Goal: Browse casually

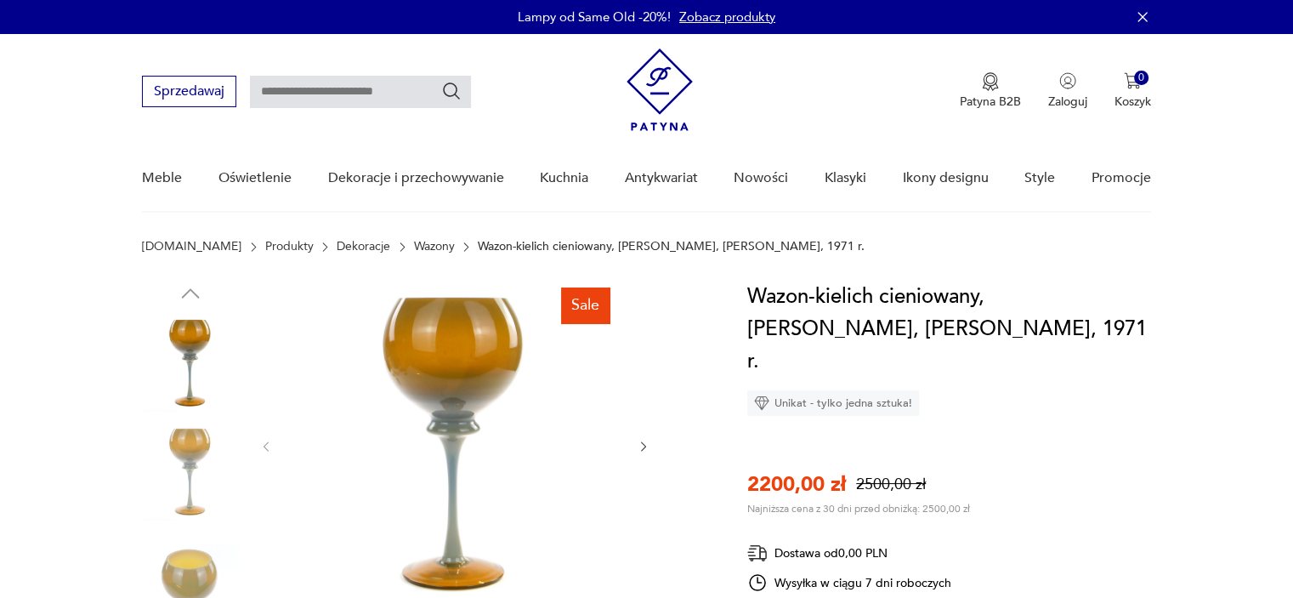
scroll to position [85, 0]
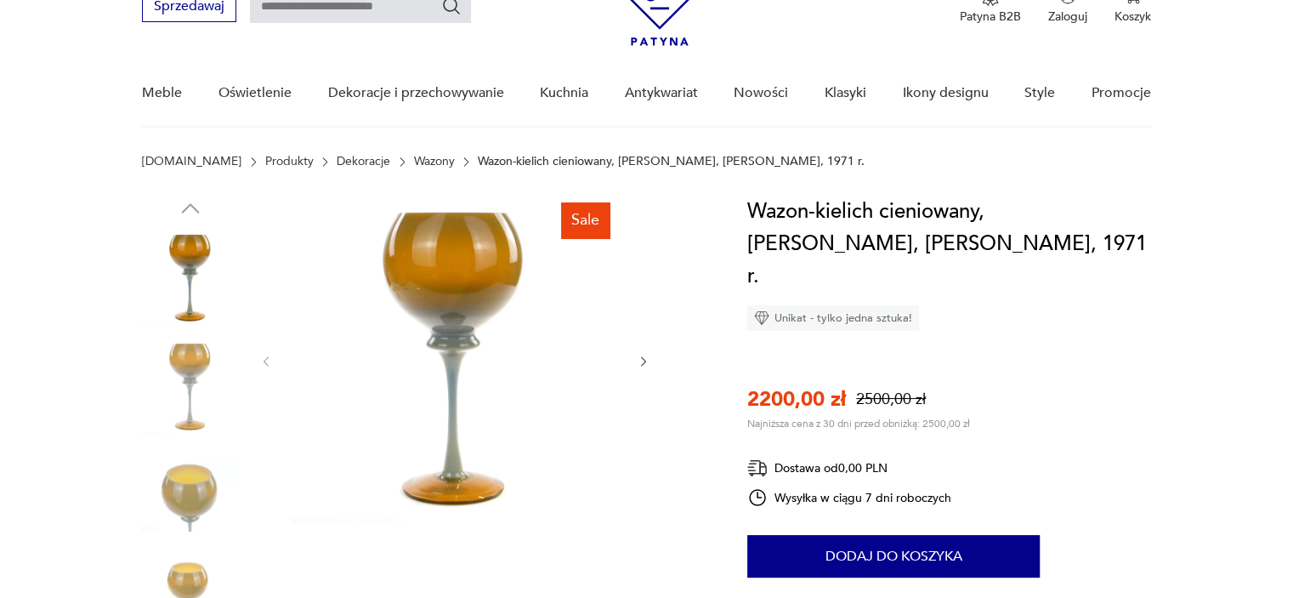
click at [642, 363] on icon "button" at bounding box center [644, 362] width 14 height 14
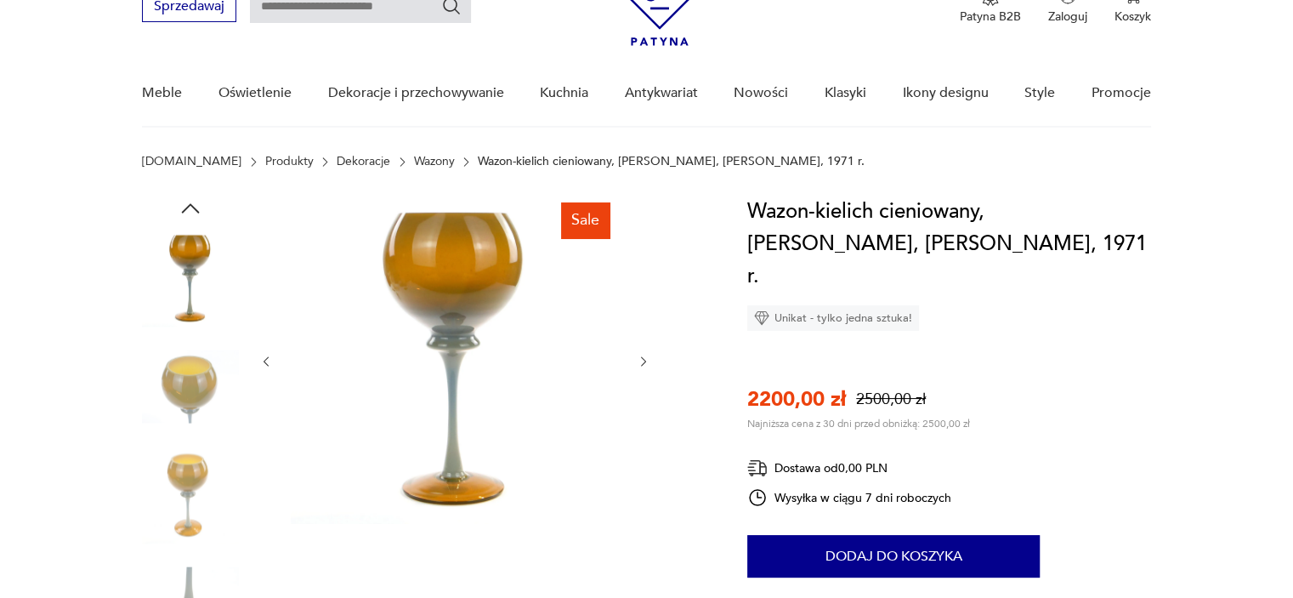
click at [642, 363] on icon "button" at bounding box center [644, 362] width 14 height 14
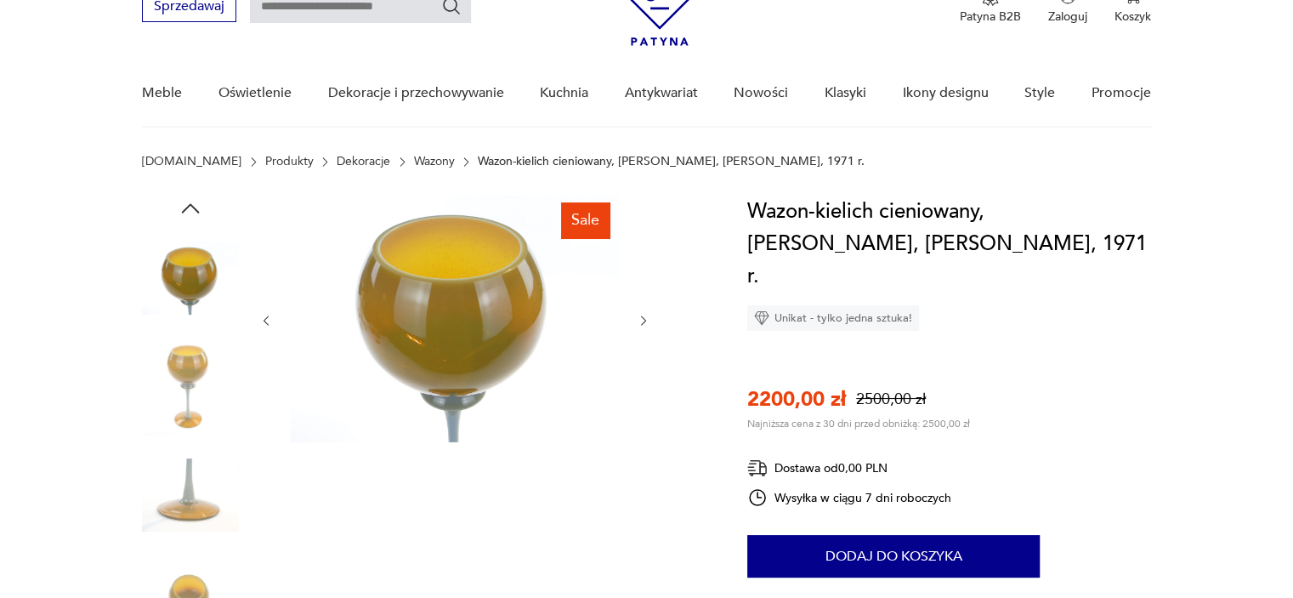
click at [642, 363] on div at bounding box center [454, 321] width 391 height 250
click at [644, 321] on icon "button" at bounding box center [643, 320] width 5 height 10
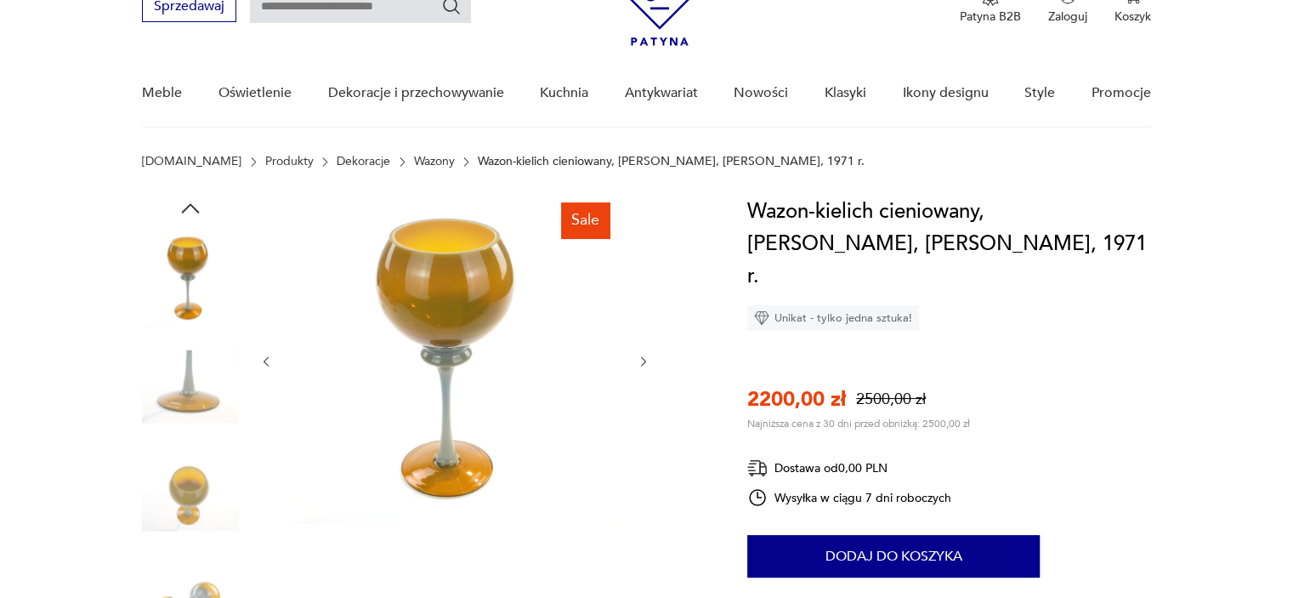
click at [644, 321] on div at bounding box center [454, 362] width 391 height 332
click at [644, 363] on icon "button" at bounding box center [644, 362] width 14 height 14
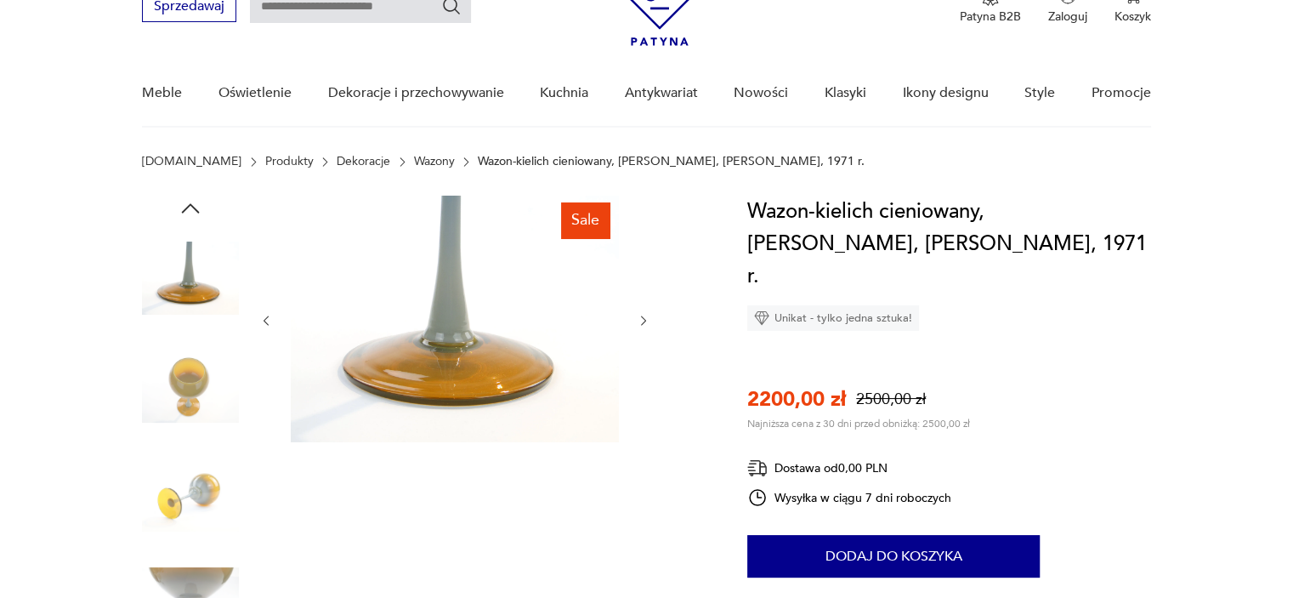
click at [640, 321] on icon "button" at bounding box center [644, 321] width 14 height 14
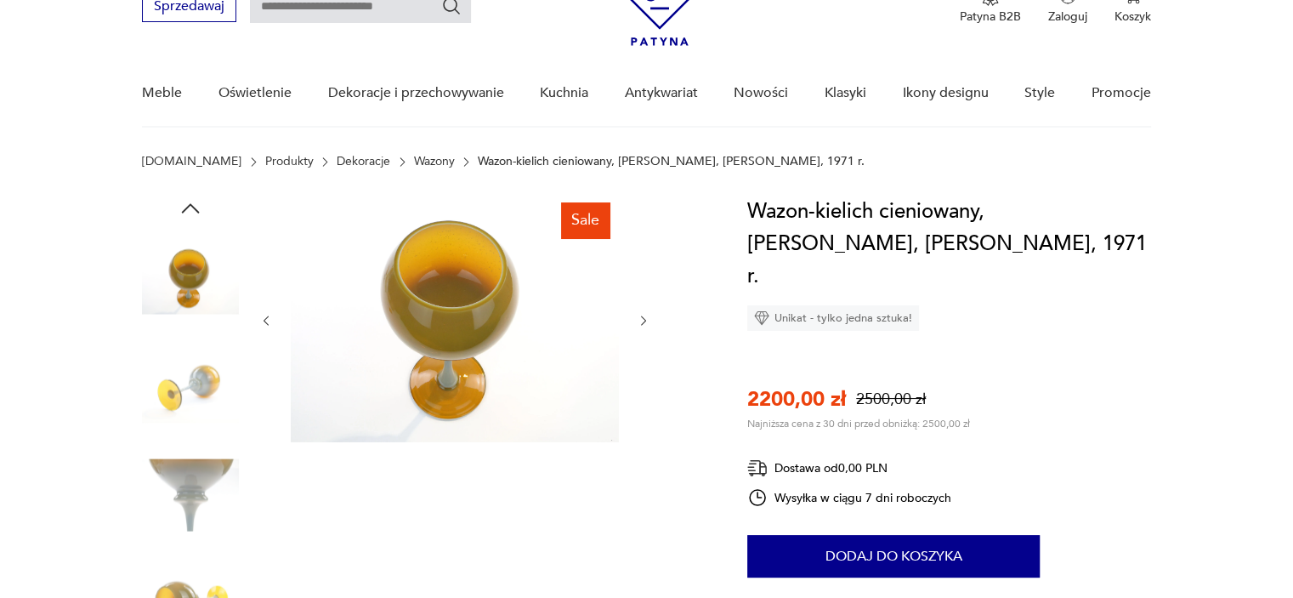
click at [642, 319] on icon "button" at bounding box center [644, 321] width 14 height 14
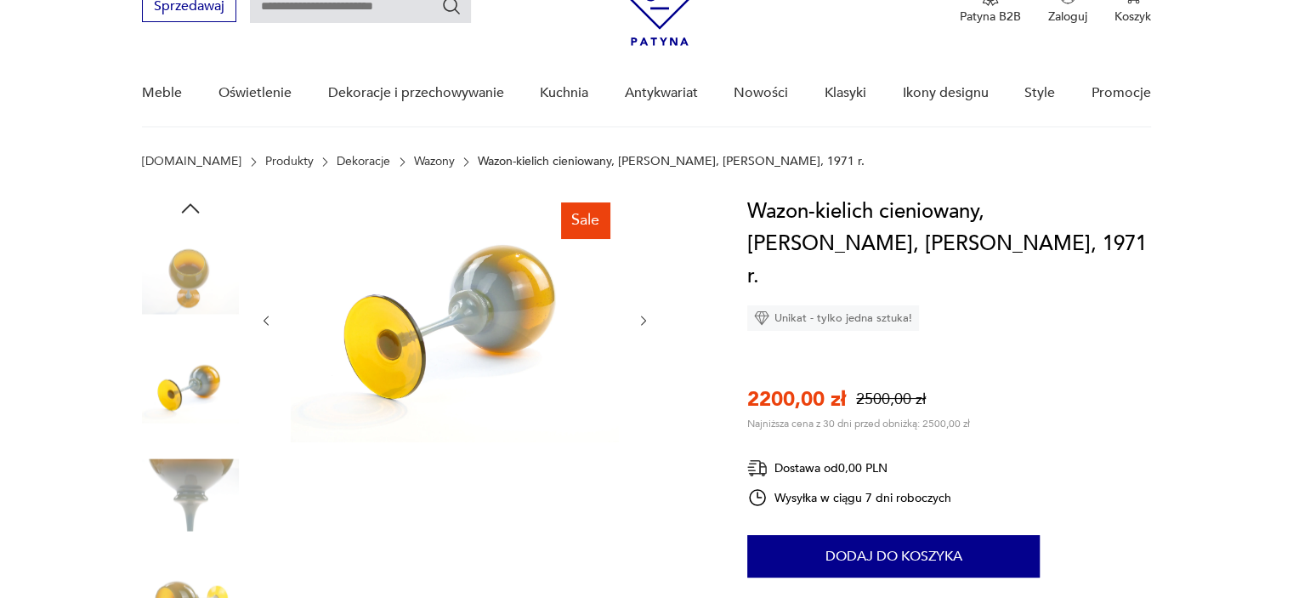
click at [642, 319] on icon "button" at bounding box center [644, 321] width 14 height 14
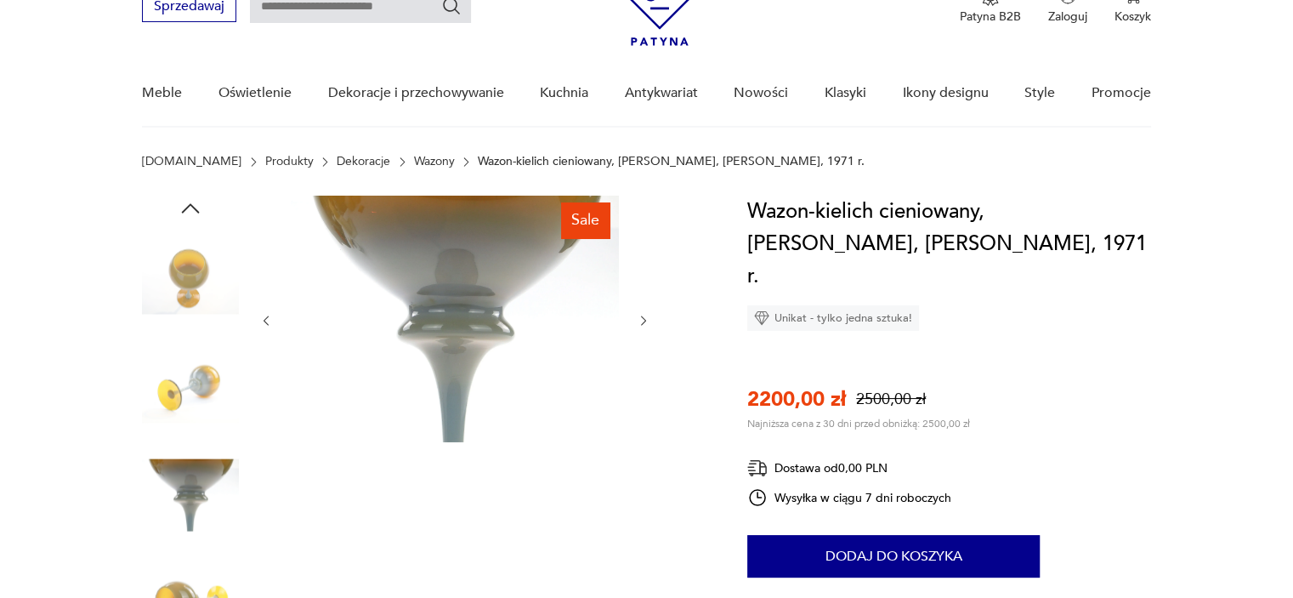
click at [642, 319] on icon "button" at bounding box center [644, 321] width 14 height 14
